Goal: Task Accomplishment & Management: Manage account settings

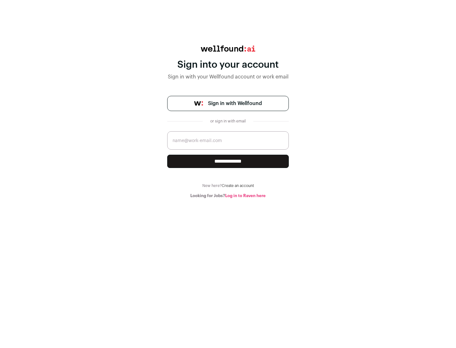
click at [235, 104] on span "Sign in with Wellfound" at bounding box center [235, 104] width 54 height 8
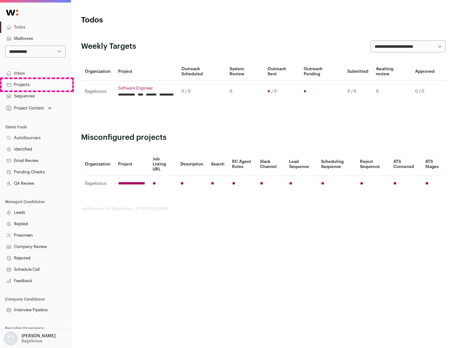
click at [35, 85] on link "Projects" at bounding box center [35, 84] width 71 height 11
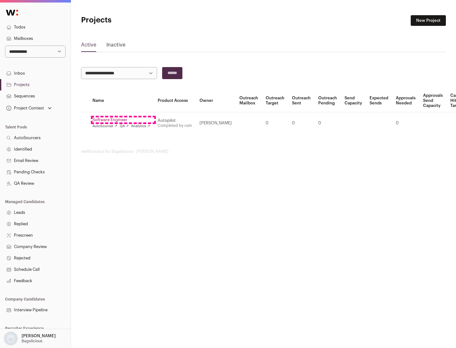
click at [123, 120] on link "Software Engineer" at bounding box center [121, 119] width 58 height 5
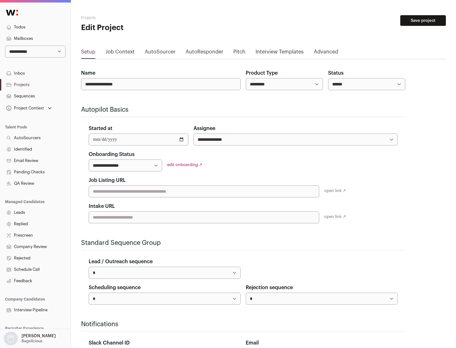
click at [423, 21] on button "Save project" at bounding box center [423, 20] width 46 height 11
